Goal: Information Seeking & Learning: Learn about a topic

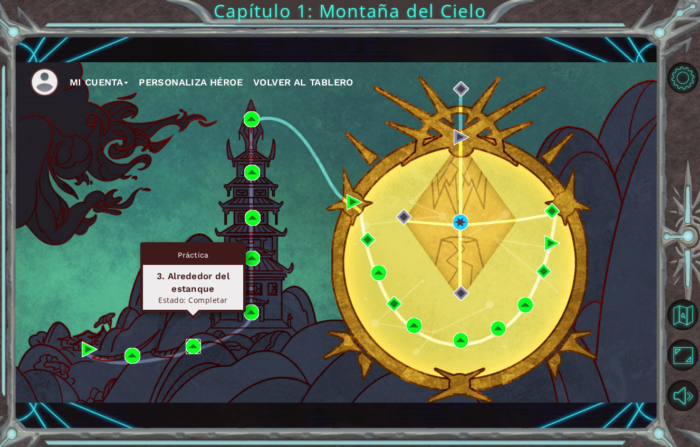
click at [199, 339] on img at bounding box center [194, 347] width 16 height 16
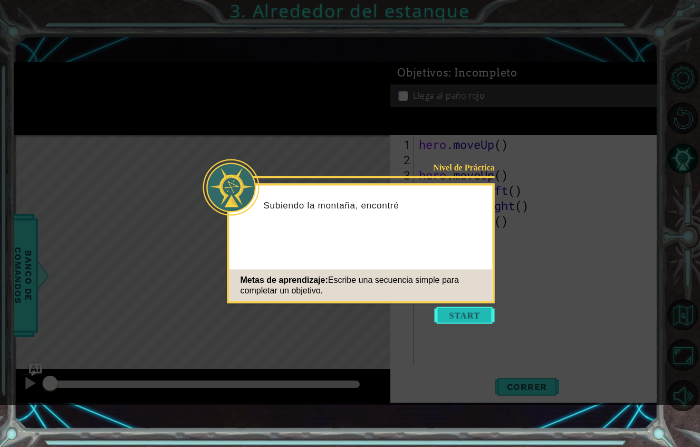
click at [465, 322] on button "Start" at bounding box center [465, 315] width 60 height 17
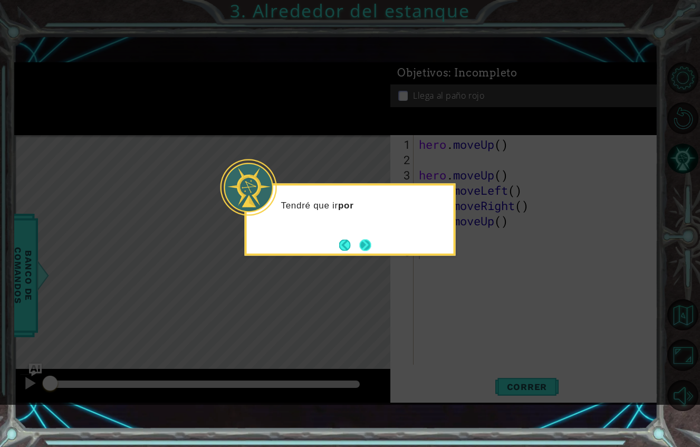
click at [369, 244] on button "Next" at bounding box center [365, 245] width 12 height 12
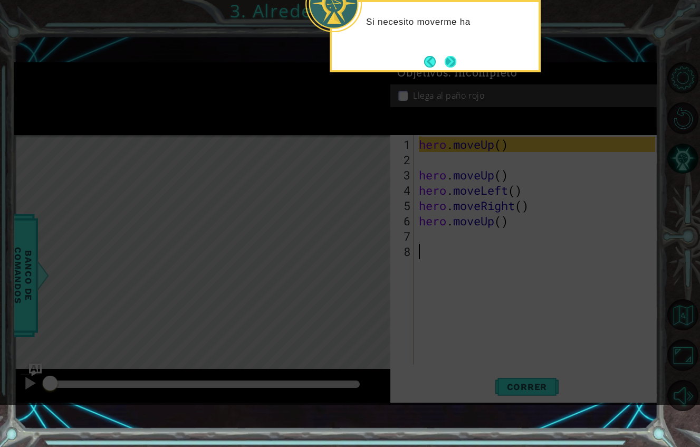
click at [450, 56] on button "Next" at bounding box center [451, 62] width 12 height 12
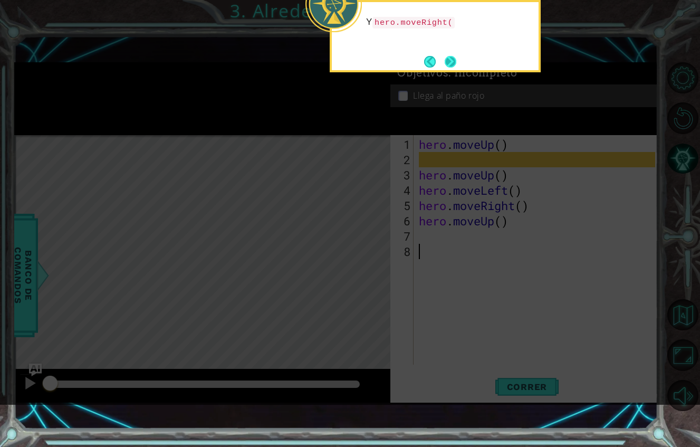
click at [452, 56] on button "Next" at bounding box center [451, 62] width 12 height 12
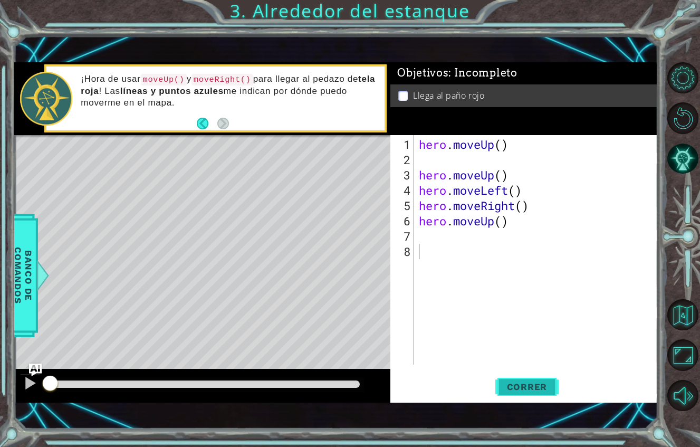
click at [532, 381] on span "Correr" at bounding box center [527, 386] width 62 height 11
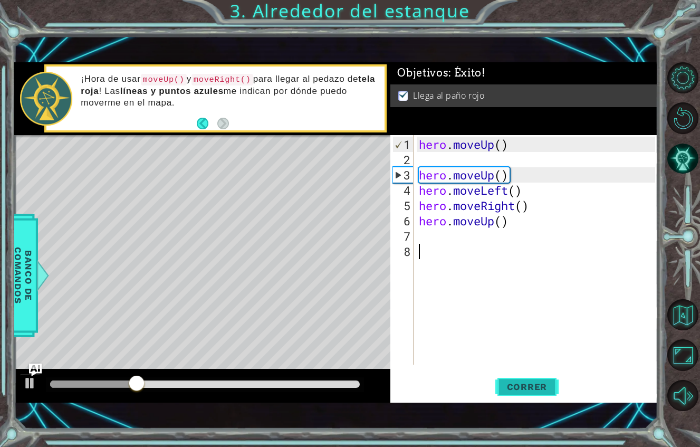
click at [525, 381] on span "Correr" at bounding box center [527, 386] width 62 height 11
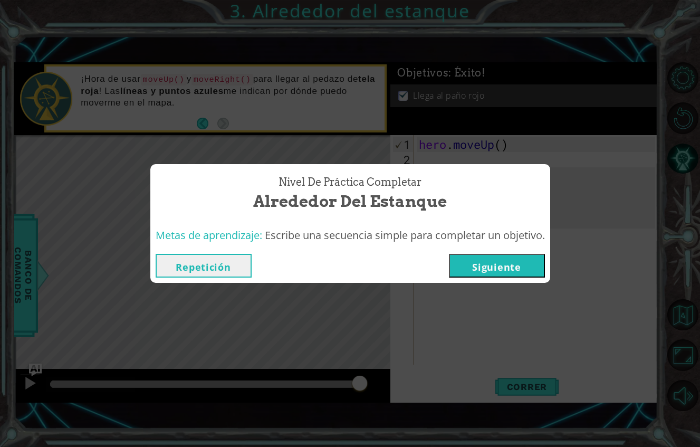
click at [512, 254] on button "Siguiente" at bounding box center [497, 266] width 96 height 24
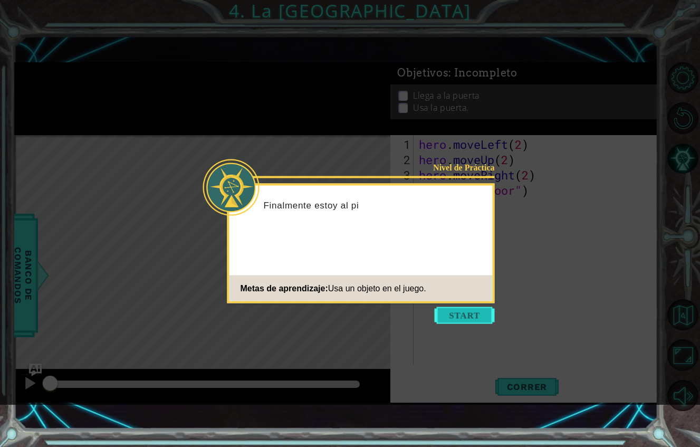
click at [464, 310] on button "Start" at bounding box center [465, 315] width 60 height 17
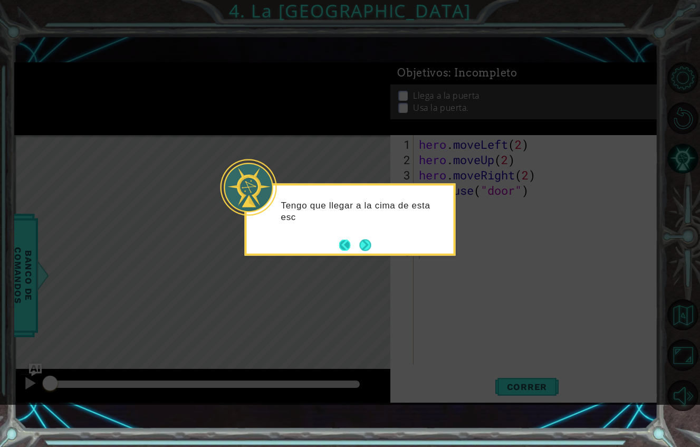
click at [346, 244] on button "Back" at bounding box center [349, 245] width 21 height 12
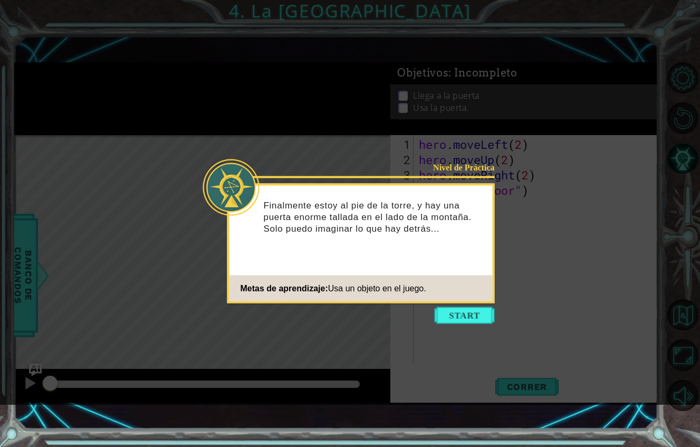
click at [456, 326] on icon at bounding box center [350, 202] width 700 height 405
click at [451, 315] on button "Start" at bounding box center [465, 315] width 60 height 17
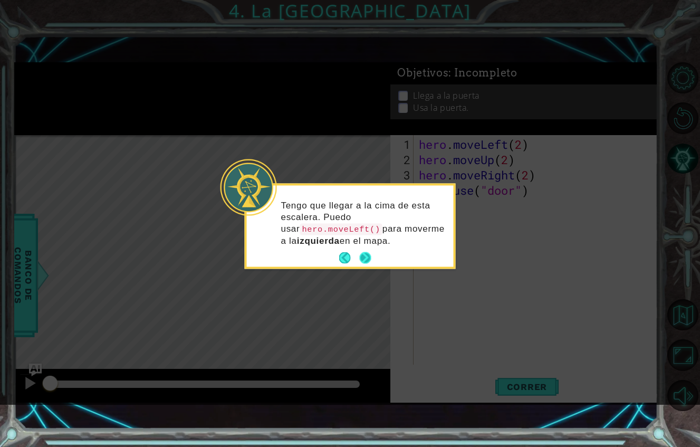
click at [367, 259] on button "Next" at bounding box center [365, 258] width 12 height 12
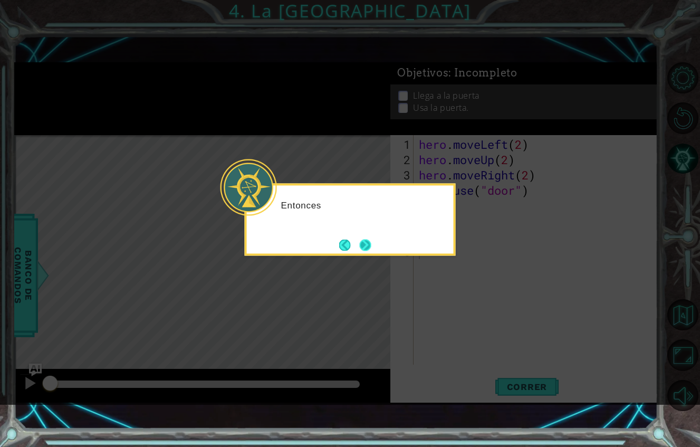
click at [368, 246] on button "Next" at bounding box center [365, 245] width 12 height 12
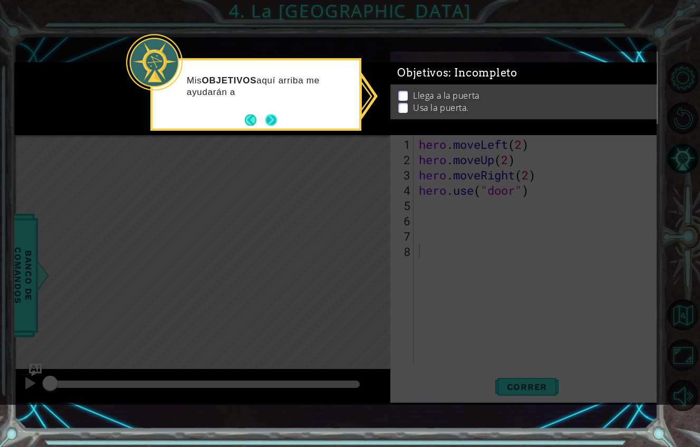
click at [274, 117] on button "Next" at bounding box center [271, 120] width 12 height 12
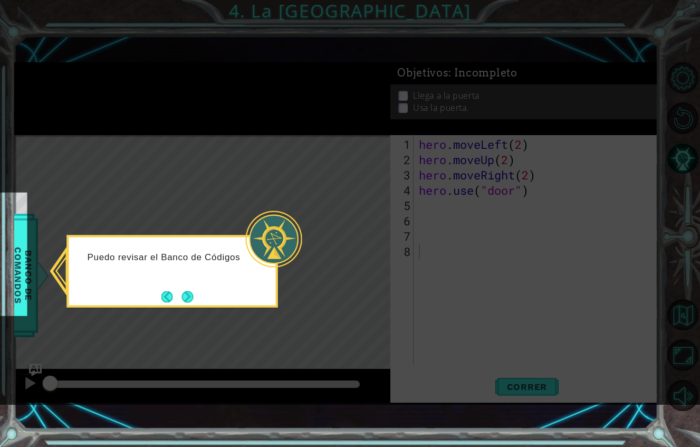
click at [181, 286] on div "Puedo revisar el Banco de Códigos" at bounding box center [172, 271] width 211 height 72
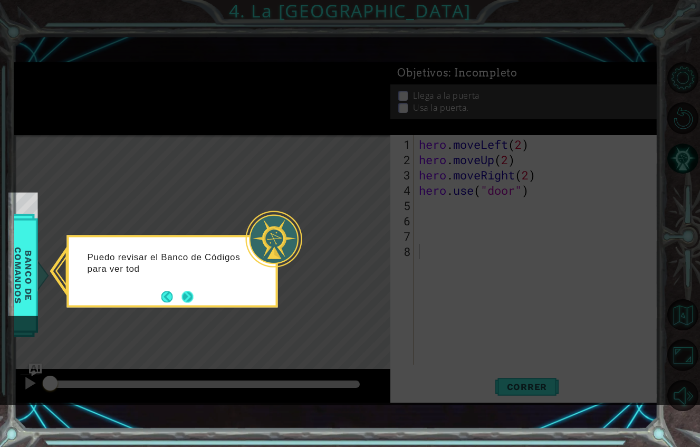
click at [193, 298] on button "Next" at bounding box center [187, 297] width 12 height 12
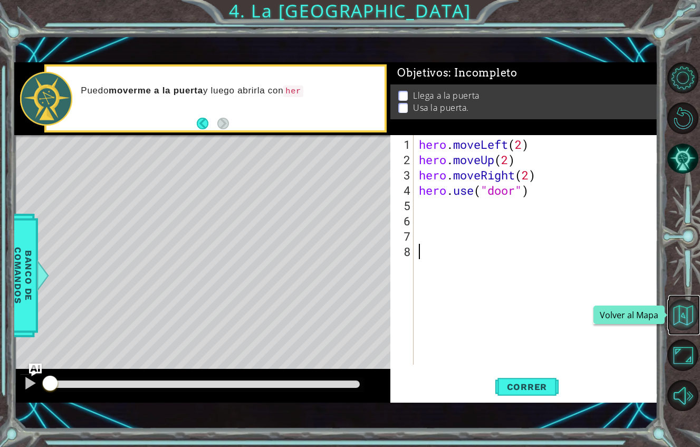
click at [680, 314] on button "Volver al Mapa" at bounding box center [682, 314] width 31 height 31
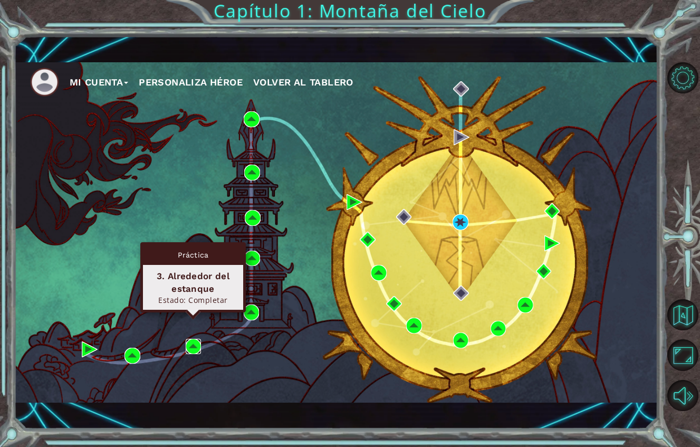
click at [191, 339] on img at bounding box center [194, 347] width 16 height 16
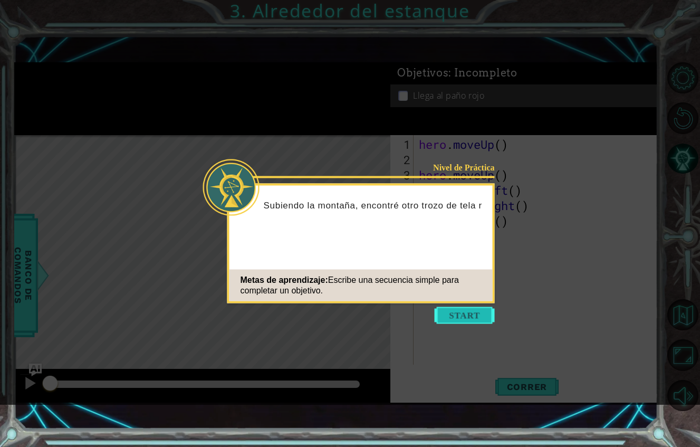
click at [453, 320] on button "Start" at bounding box center [465, 315] width 60 height 17
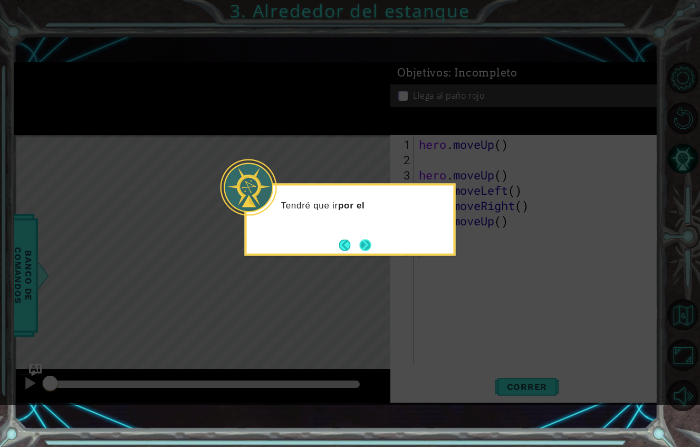
click at [371, 248] on button "Next" at bounding box center [365, 245] width 12 height 12
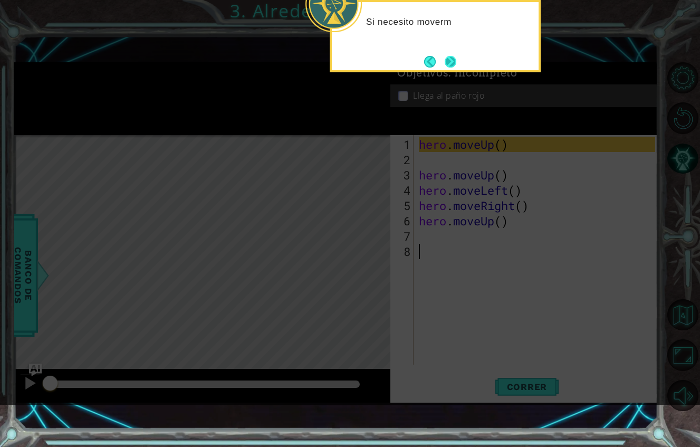
click at [451, 64] on button "Next" at bounding box center [450, 62] width 20 height 20
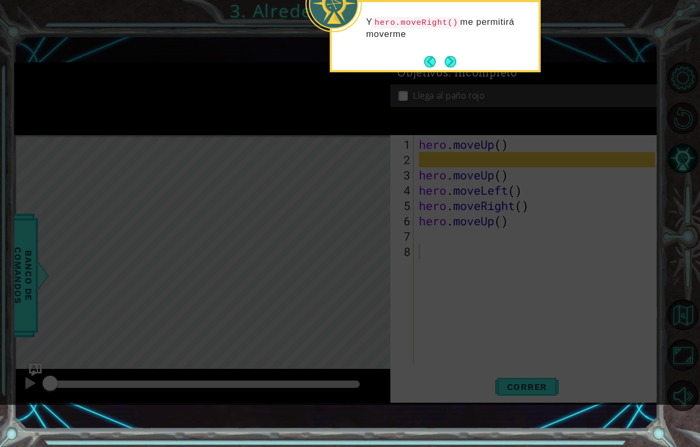
click at [449, 51] on div "Y hero.moveRight() me permitirá moverme" at bounding box center [435, 33] width 207 height 54
click at [449, 57] on button "Next" at bounding box center [451, 62] width 12 height 12
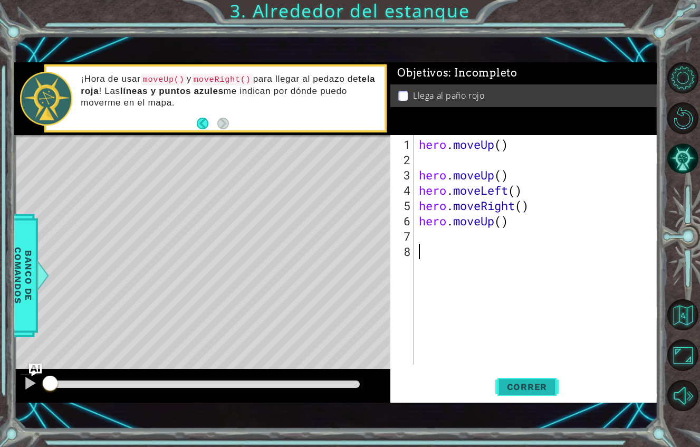
click at [538, 381] on span "Correr" at bounding box center [527, 386] width 62 height 11
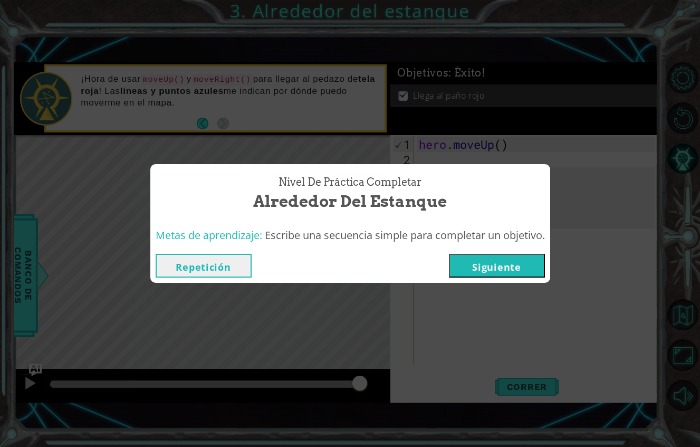
click at [512, 254] on button "Siguiente" at bounding box center [497, 266] width 96 height 24
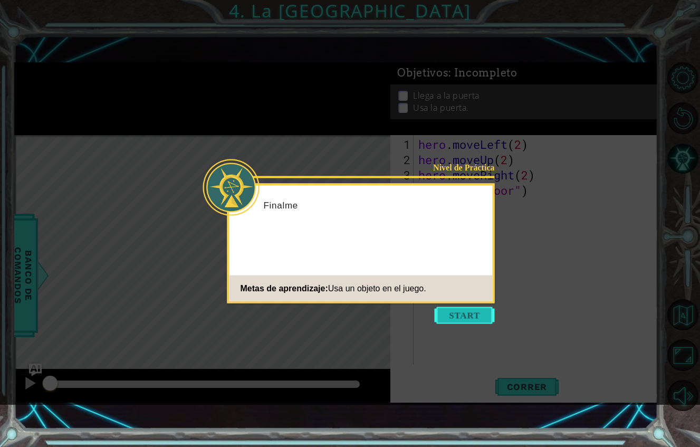
click at [475, 315] on button "Start" at bounding box center [465, 315] width 60 height 17
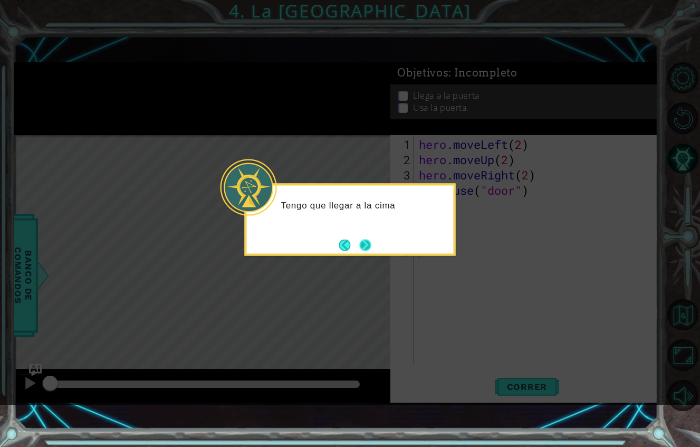
click at [368, 247] on button "Next" at bounding box center [365, 245] width 12 height 12
click at [362, 245] on button "Next" at bounding box center [365, 245] width 12 height 12
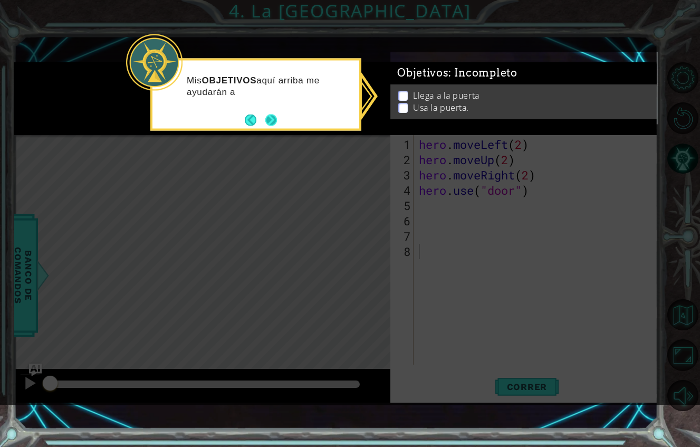
click at [277, 118] on button "Next" at bounding box center [271, 120] width 12 height 12
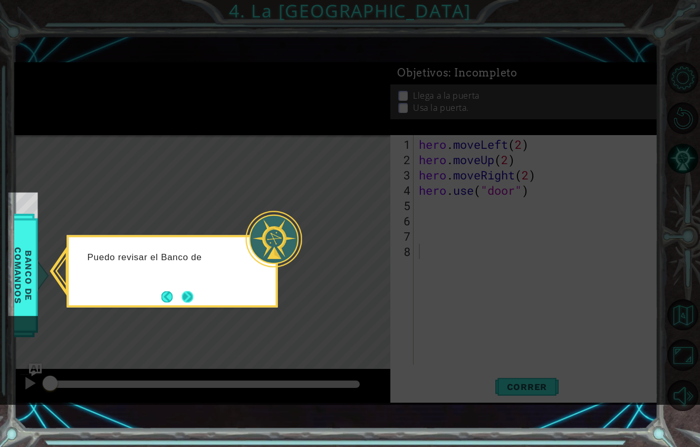
click at [193, 295] on button "Next" at bounding box center [187, 297] width 12 height 12
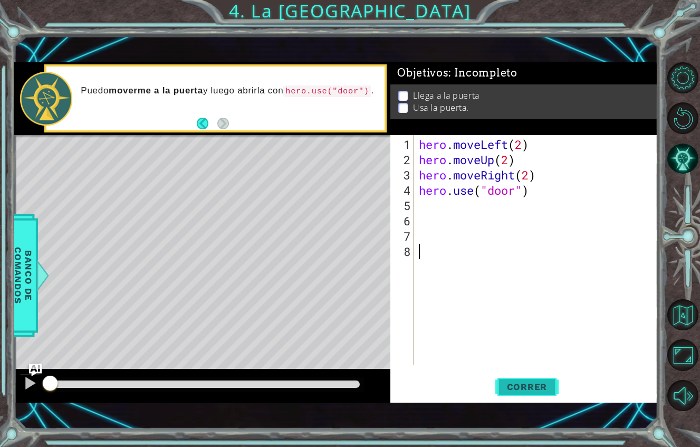
click at [526, 381] on span "Correr" at bounding box center [527, 386] width 62 height 11
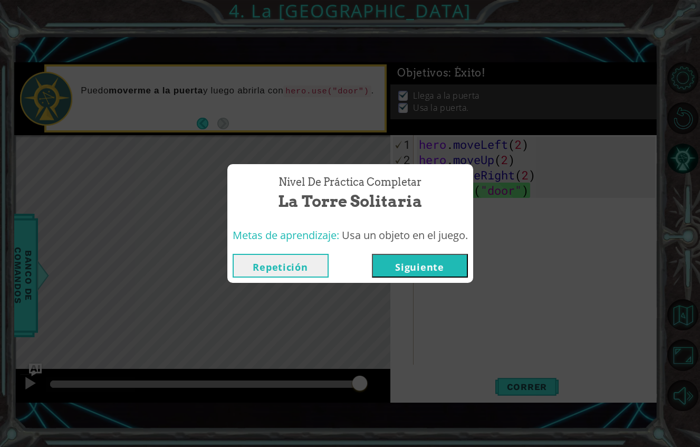
click at [425, 254] on button "Siguiente" at bounding box center [420, 266] width 96 height 24
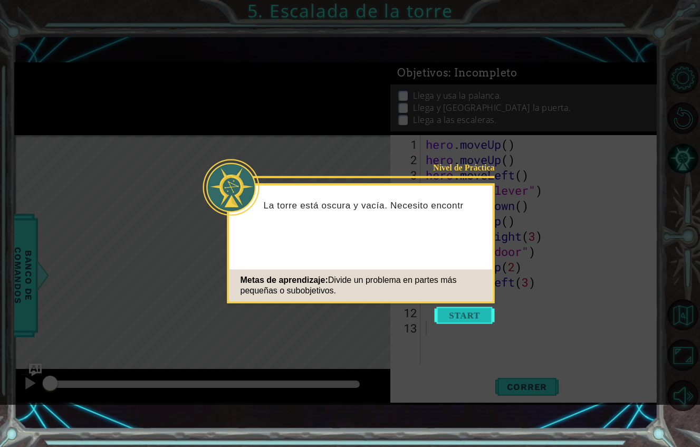
click at [464, 311] on button "Start" at bounding box center [465, 315] width 60 height 17
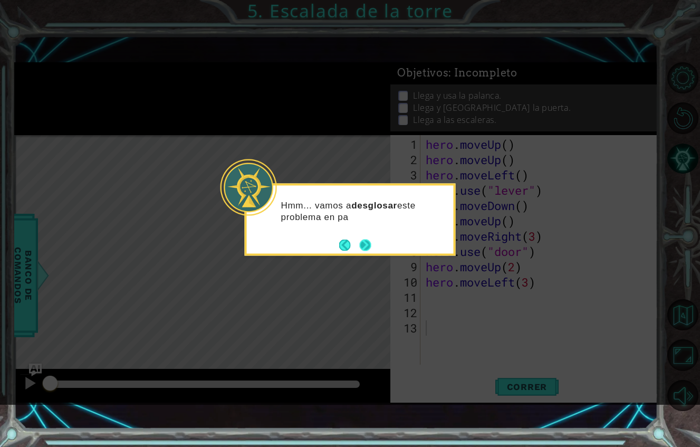
click at [368, 248] on button "Next" at bounding box center [365, 245] width 12 height 12
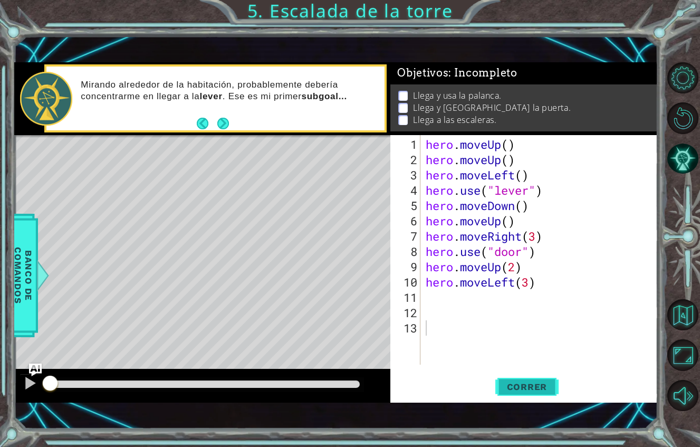
click at [514, 373] on button "Correr" at bounding box center [526, 386] width 63 height 27
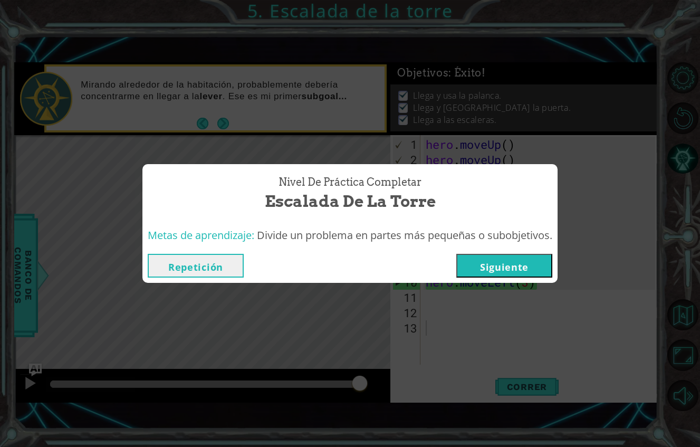
click at [541, 254] on button "Siguiente" at bounding box center [504, 266] width 96 height 24
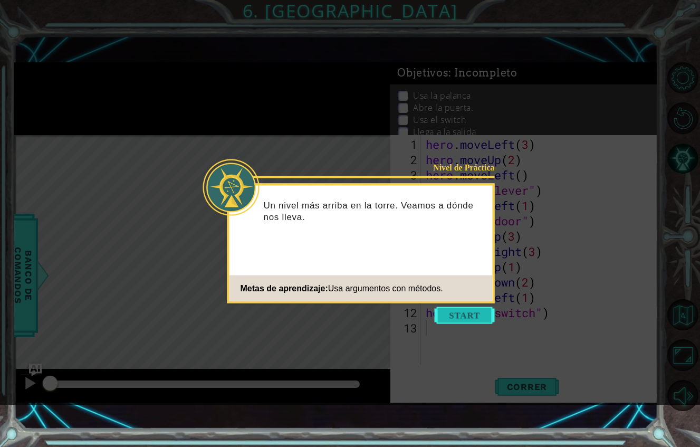
click at [473, 315] on button "Start" at bounding box center [465, 315] width 60 height 17
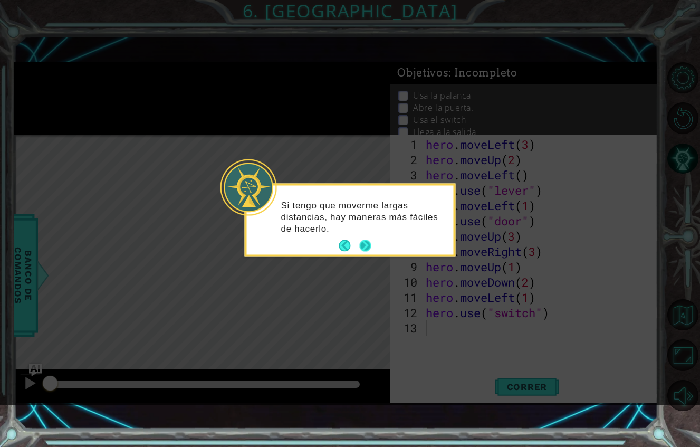
click at [369, 245] on button "Next" at bounding box center [365, 246] width 12 height 12
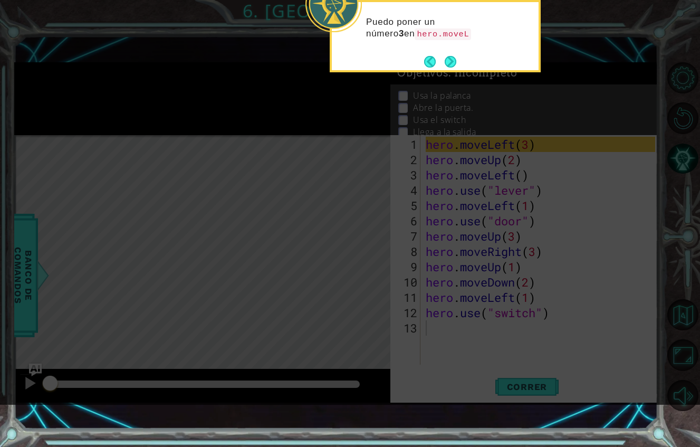
click at [454, 52] on div "Puedo poner un número 3 en hero.moveL" at bounding box center [435, 33] width 207 height 54
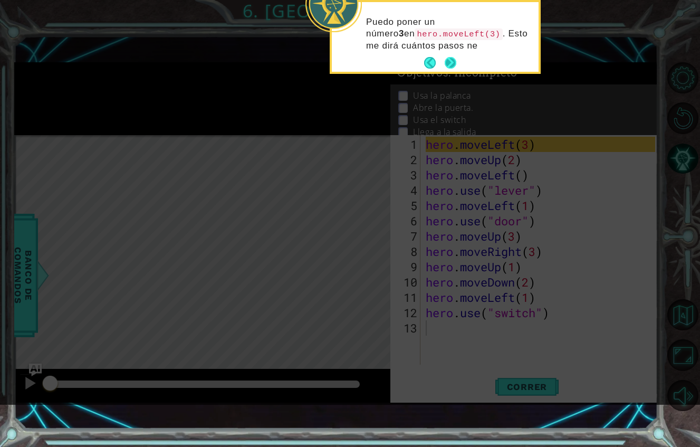
click at [448, 58] on button "Next" at bounding box center [451, 63] width 12 height 12
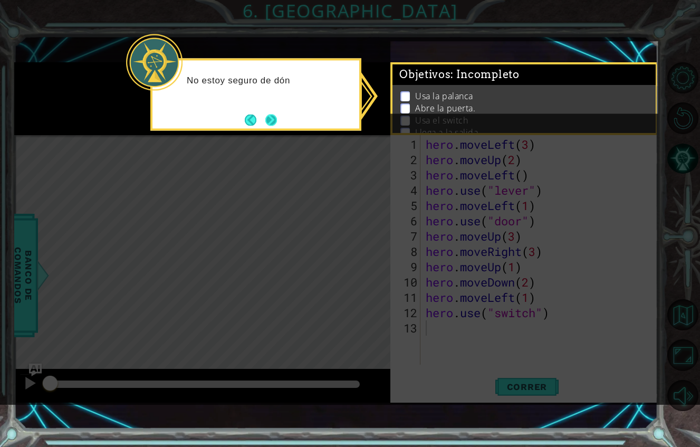
click at [277, 114] on button "Next" at bounding box center [271, 120] width 12 height 12
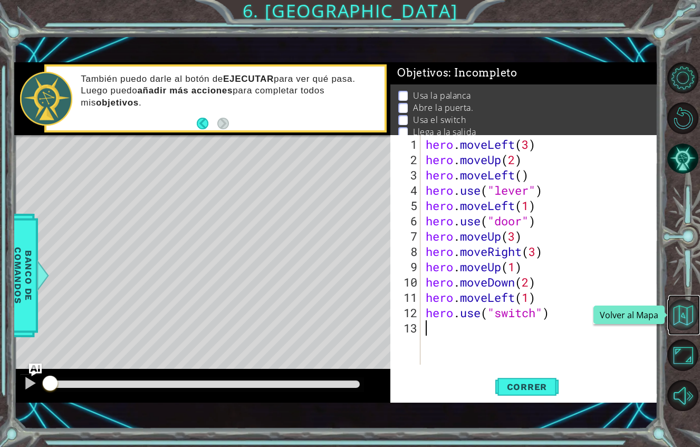
click at [680, 302] on button "Volver al Mapa" at bounding box center [682, 314] width 31 height 31
